Goal: Navigation & Orientation: Find specific page/section

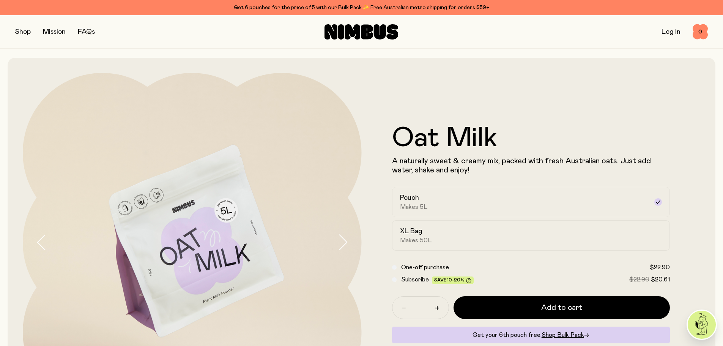
scroll to position [379, 0]
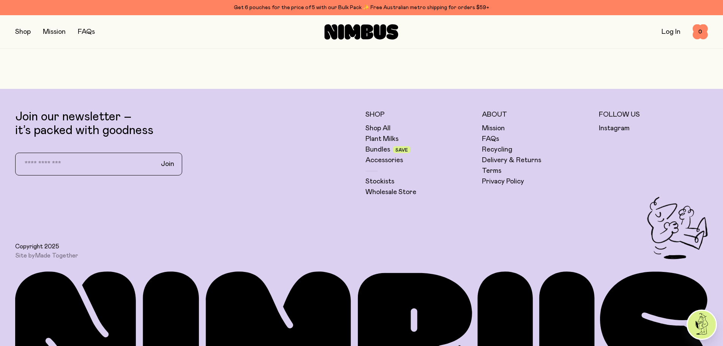
scroll to position [2119, 0]
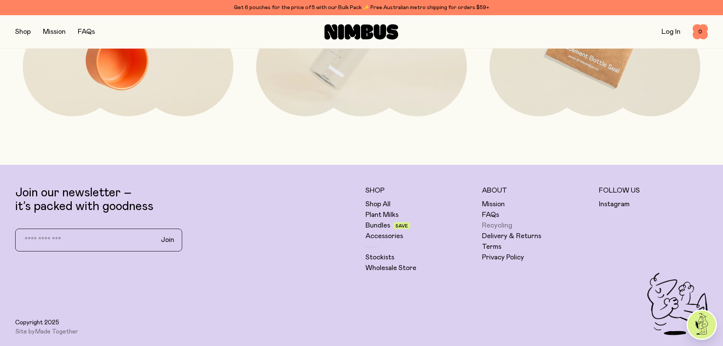
click at [502, 222] on link "Recycling" at bounding box center [497, 225] width 30 height 9
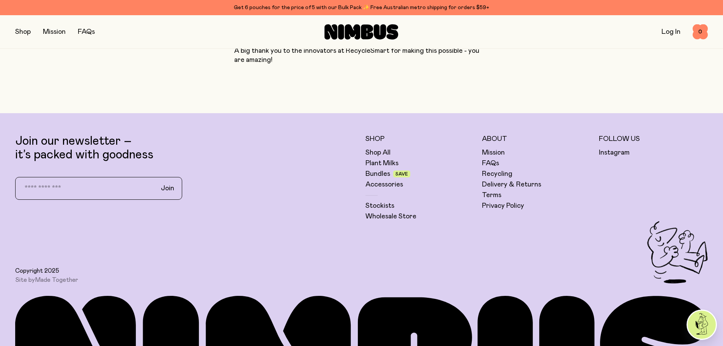
scroll to position [721, 0]
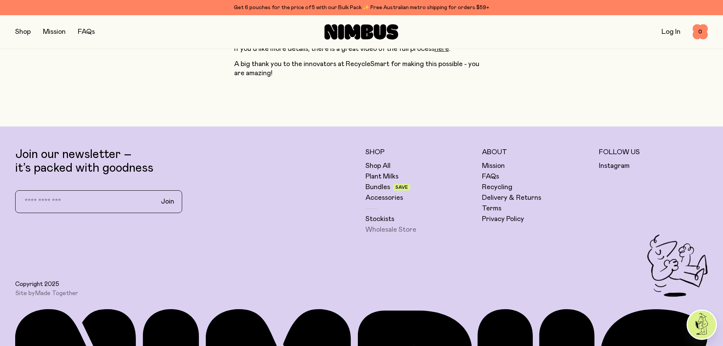
click at [406, 225] on link "Wholesale Store" at bounding box center [390, 229] width 51 height 9
click at [280, 160] on div "Join our newsletter – it’s packed with goodness Join" at bounding box center [186, 191] width 343 height 87
click at [369, 182] on link "Bundles" at bounding box center [377, 186] width 25 height 9
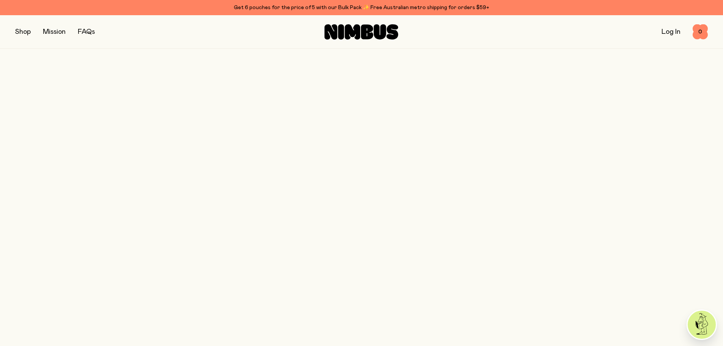
scroll to position [721, 0]
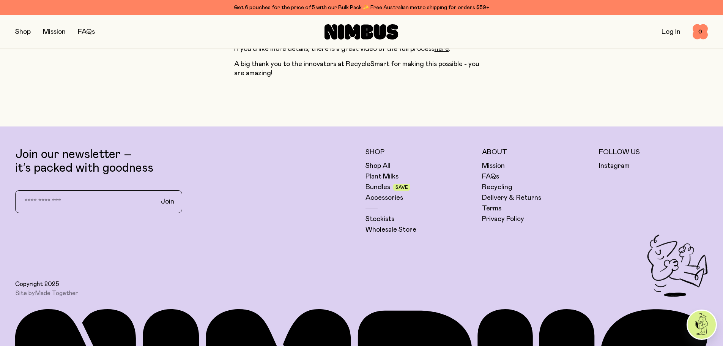
click at [22, 32] on button "button" at bounding box center [23, 32] width 16 height 11
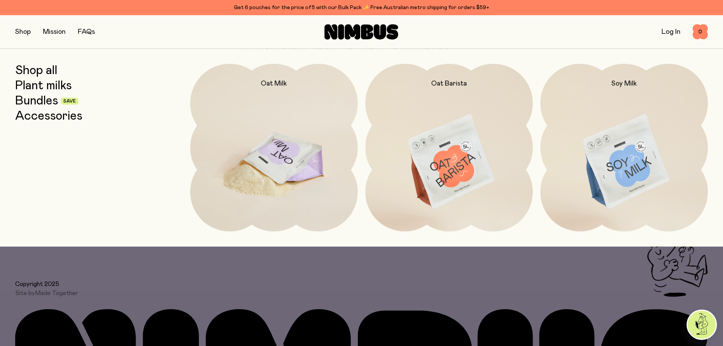
click at [300, 156] on img at bounding box center [273, 162] width 167 height 197
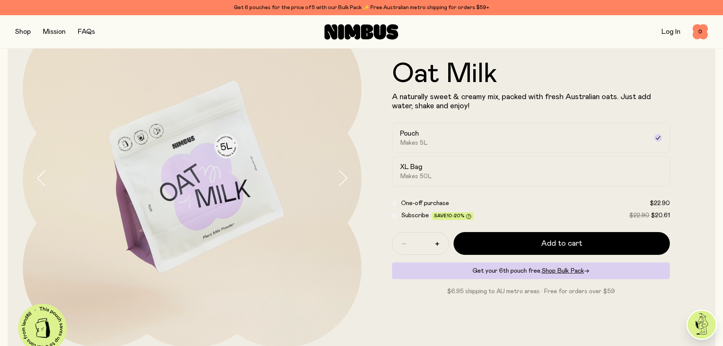
scroll to position [76, 0]
